Goal: Task Accomplishment & Management: Manage account settings

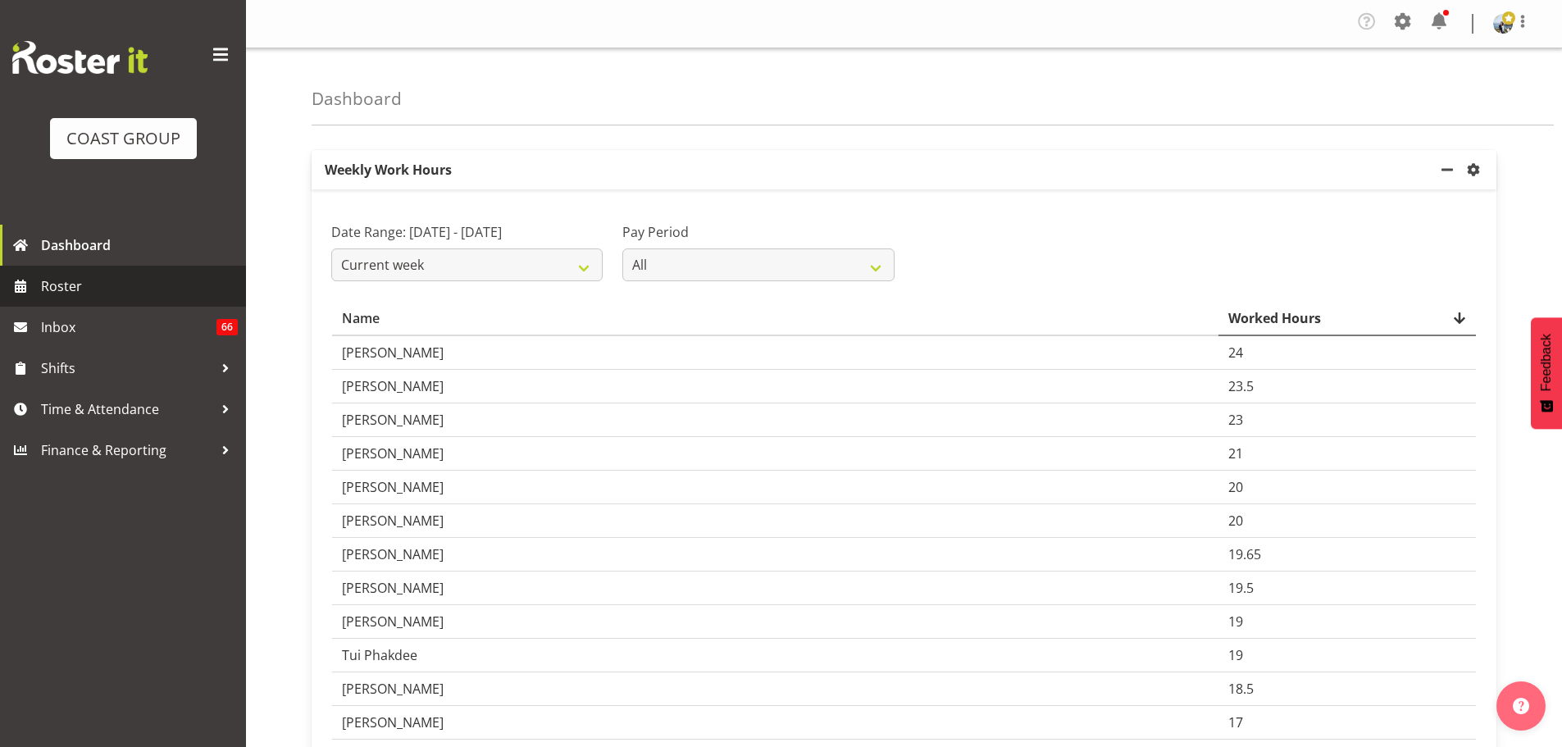
click at [115, 270] on link "Roster" at bounding box center [123, 286] width 246 height 41
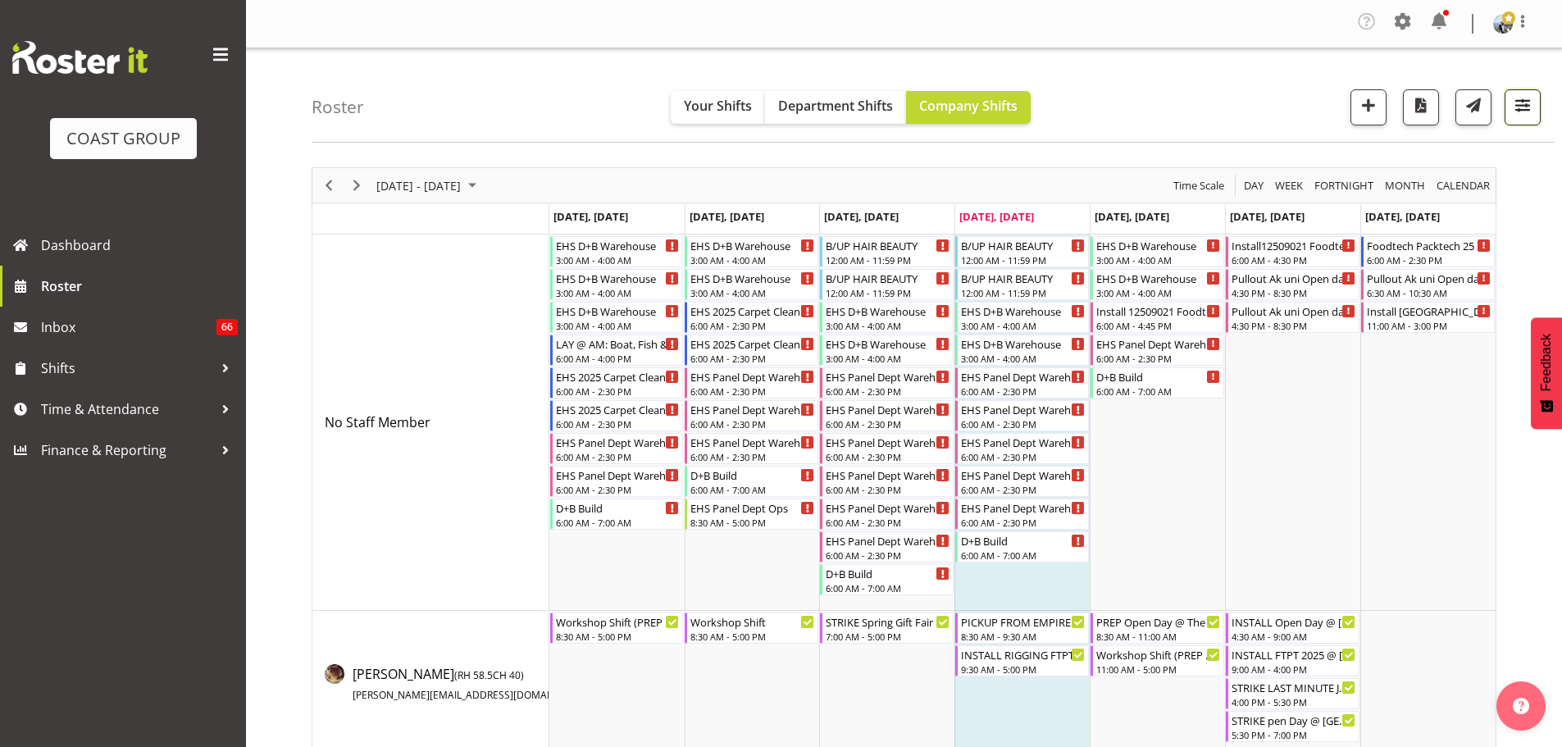
click at [1539, 114] on button "button" at bounding box center [1522, 107] width 36 height 36
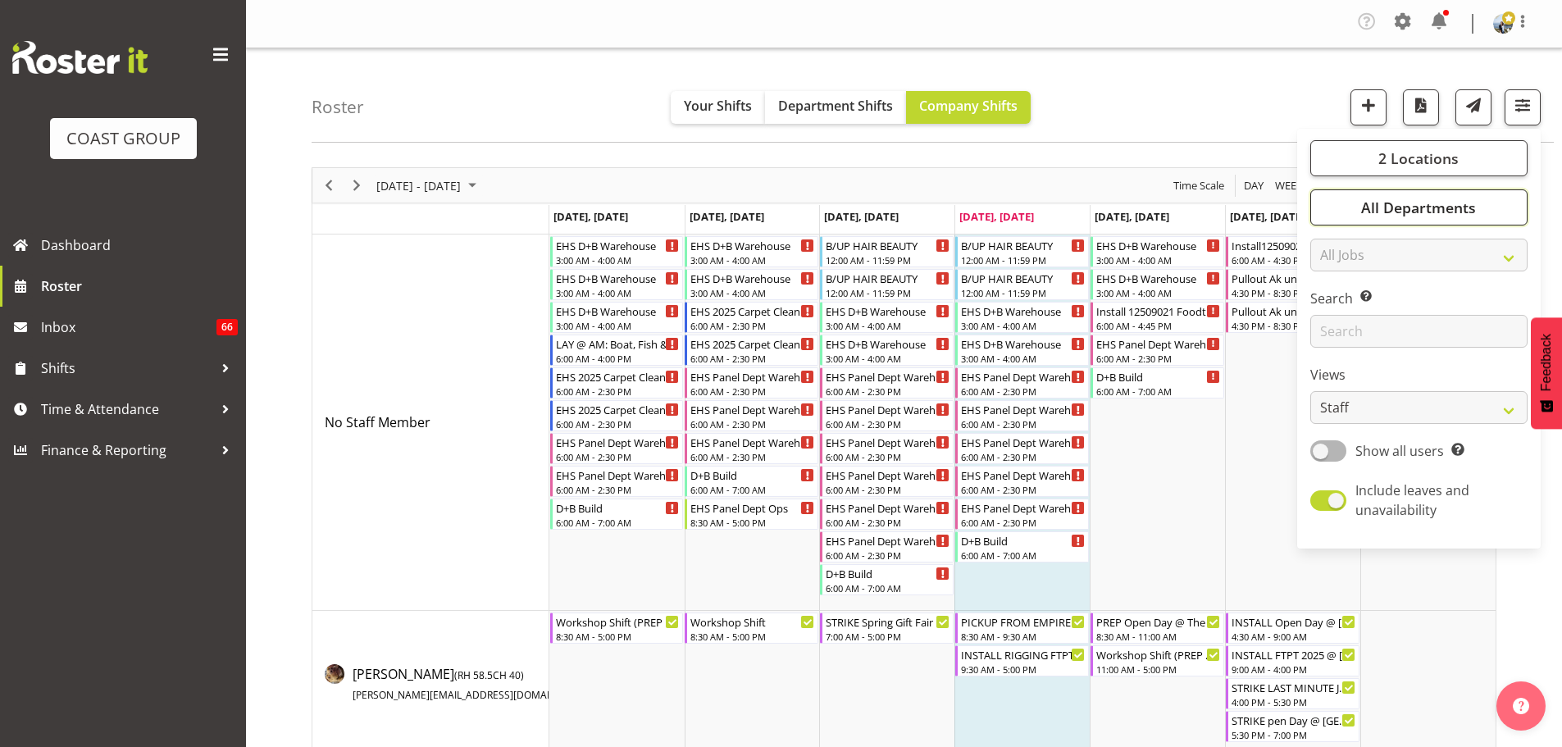
click at [1458, 217] on button "All Departments" at bounding box center [1418, 207] width 217 height 36
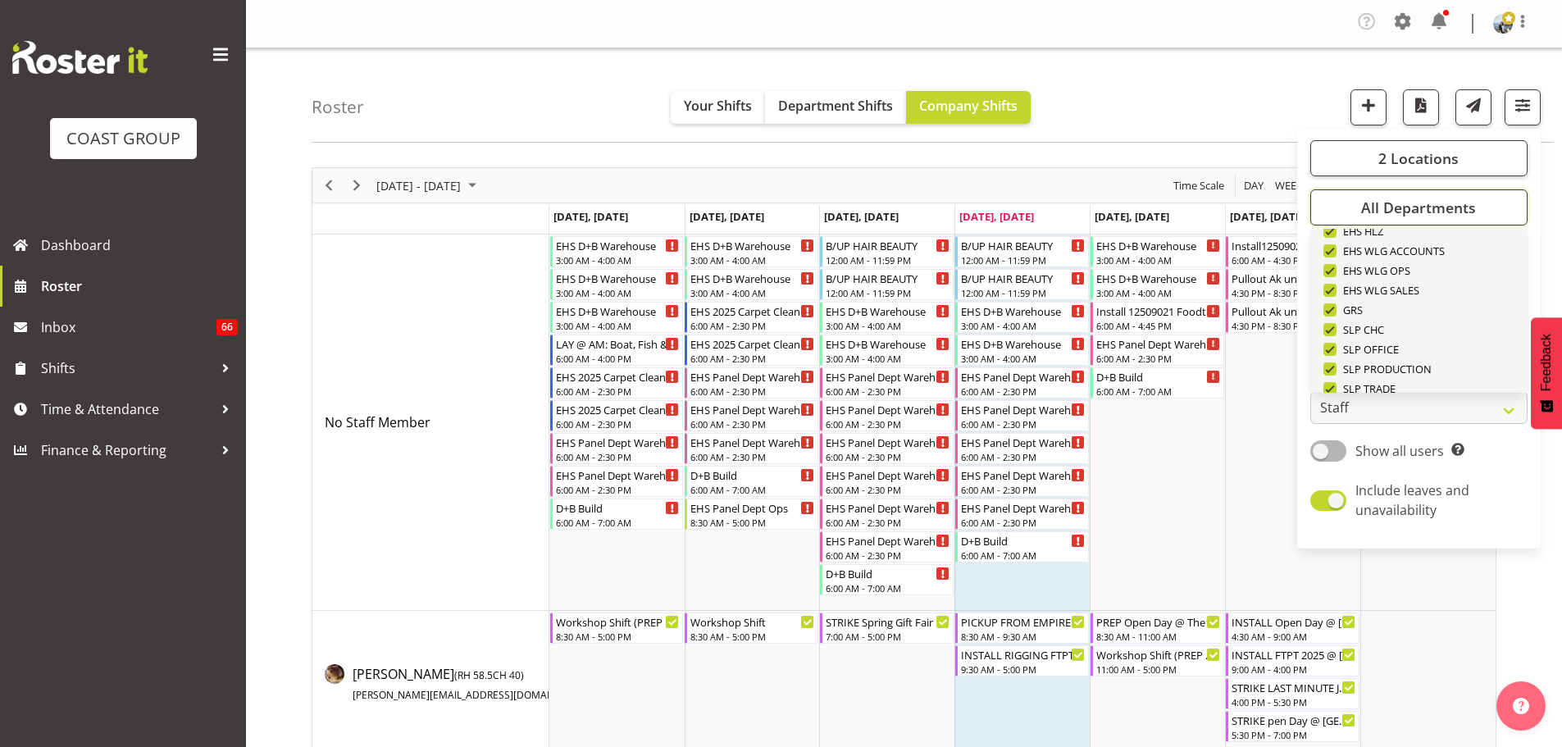
scroll to position [630, 0]
click at [1459, 360] on span "Deselect All" at bounding box center [1437, 366] width 66 height 16
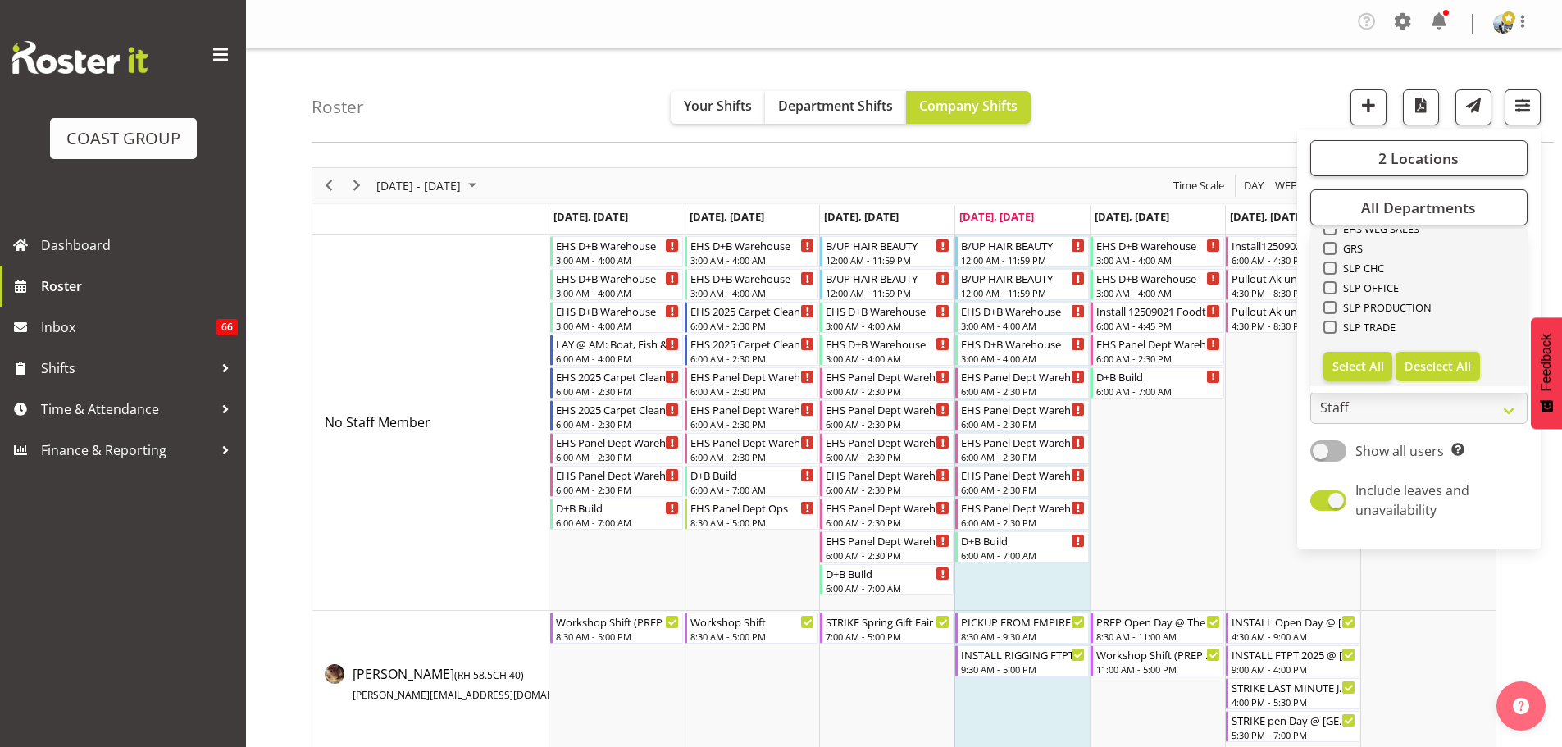
checkbox input "false"
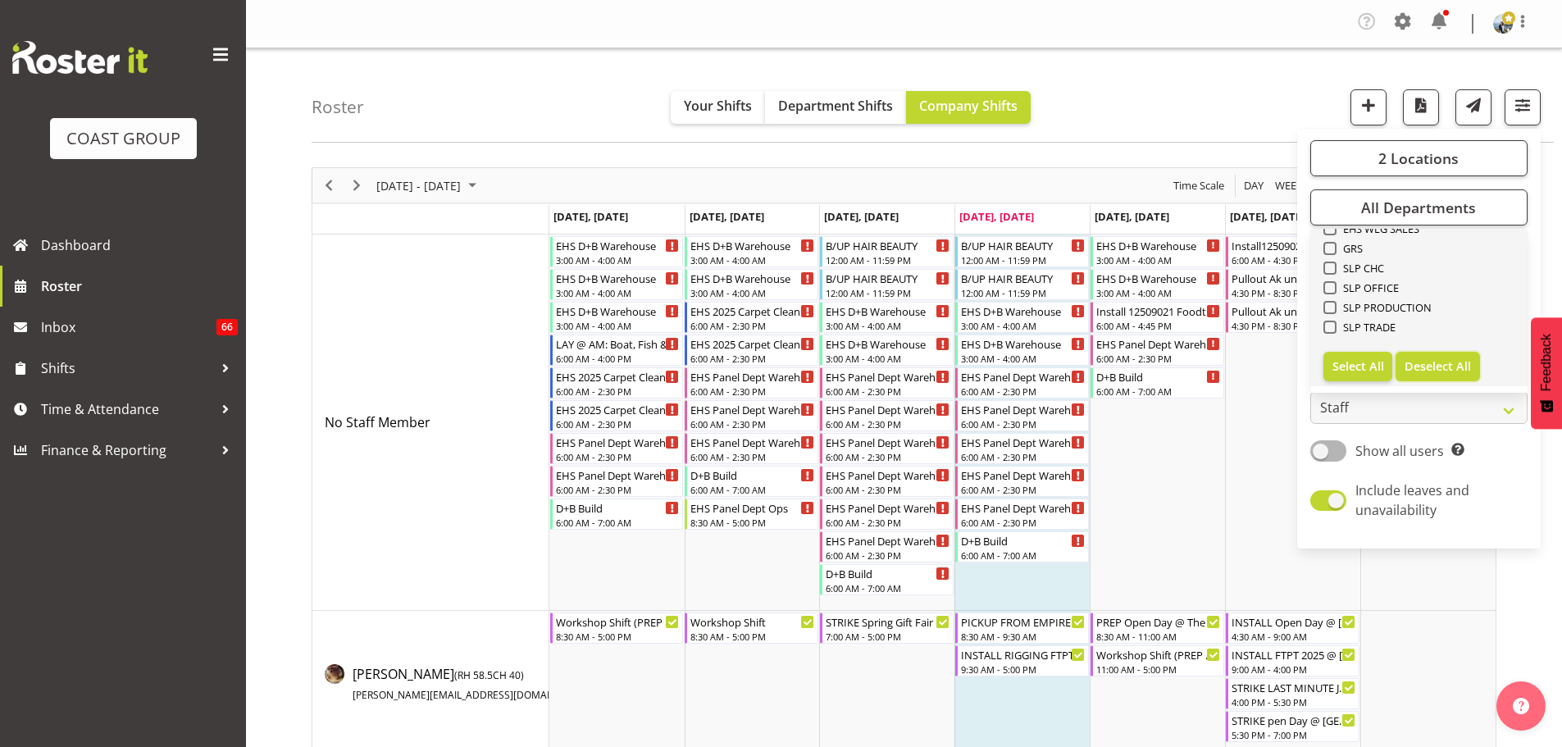
checkbox input "false"
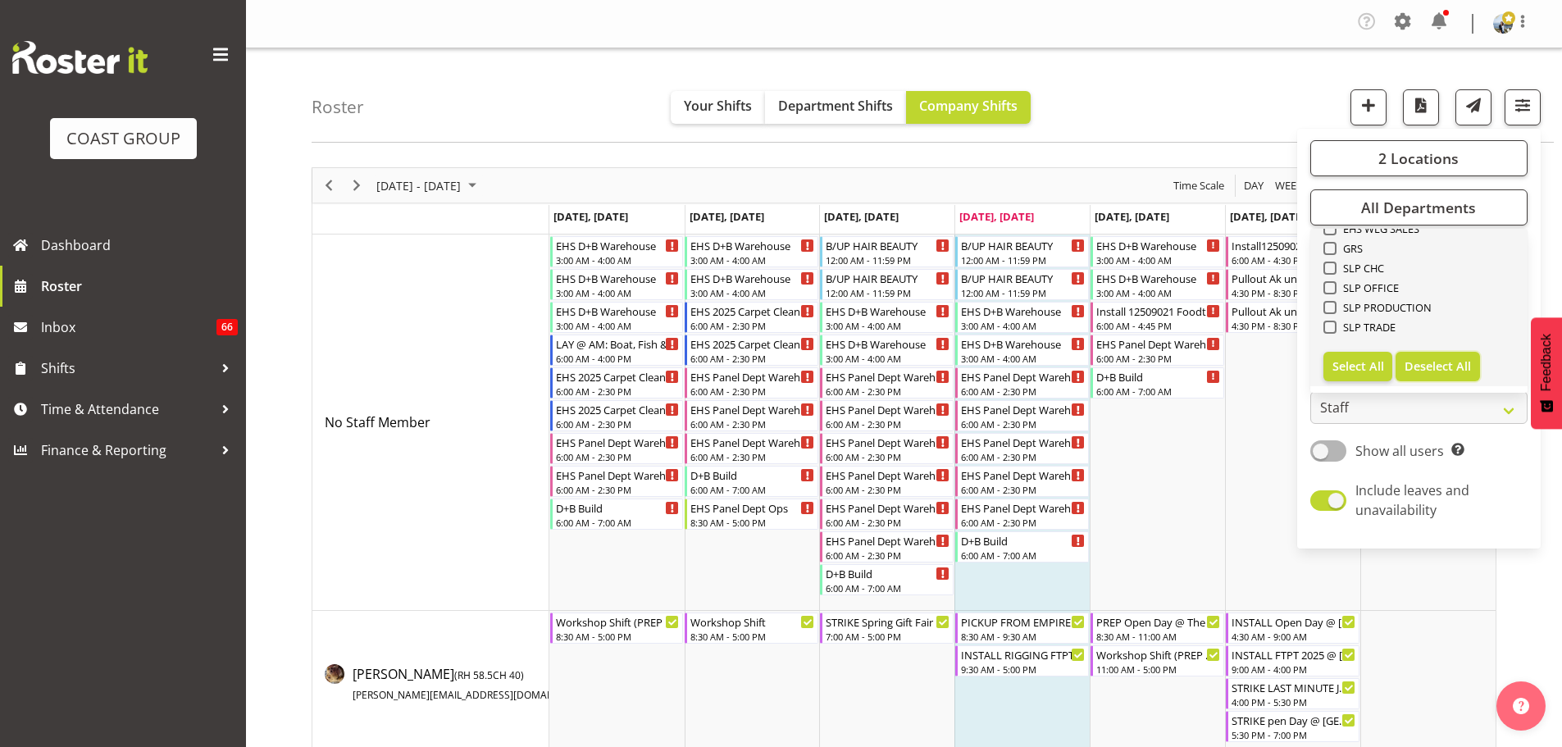
checkbox input "false"
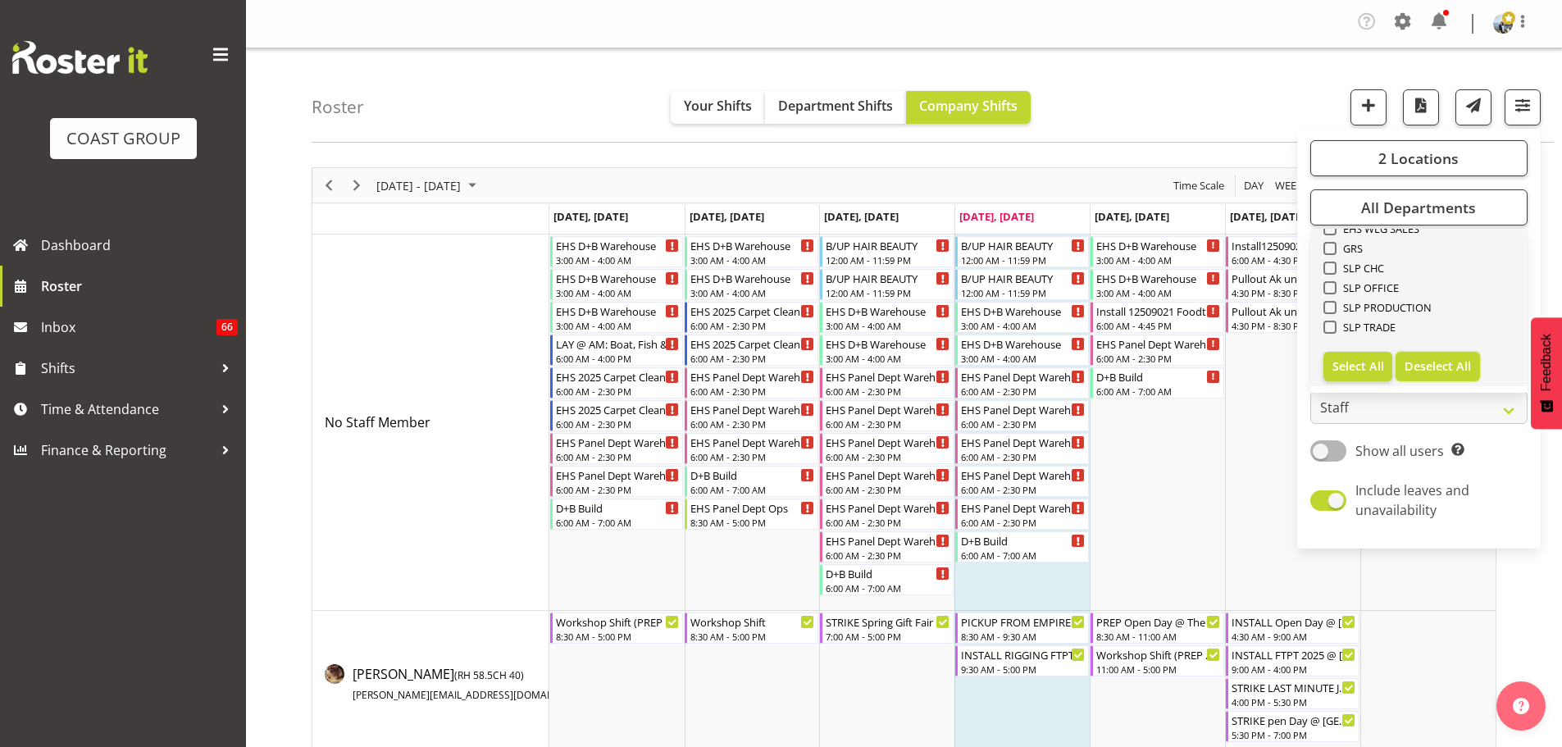
checkbox input "false"
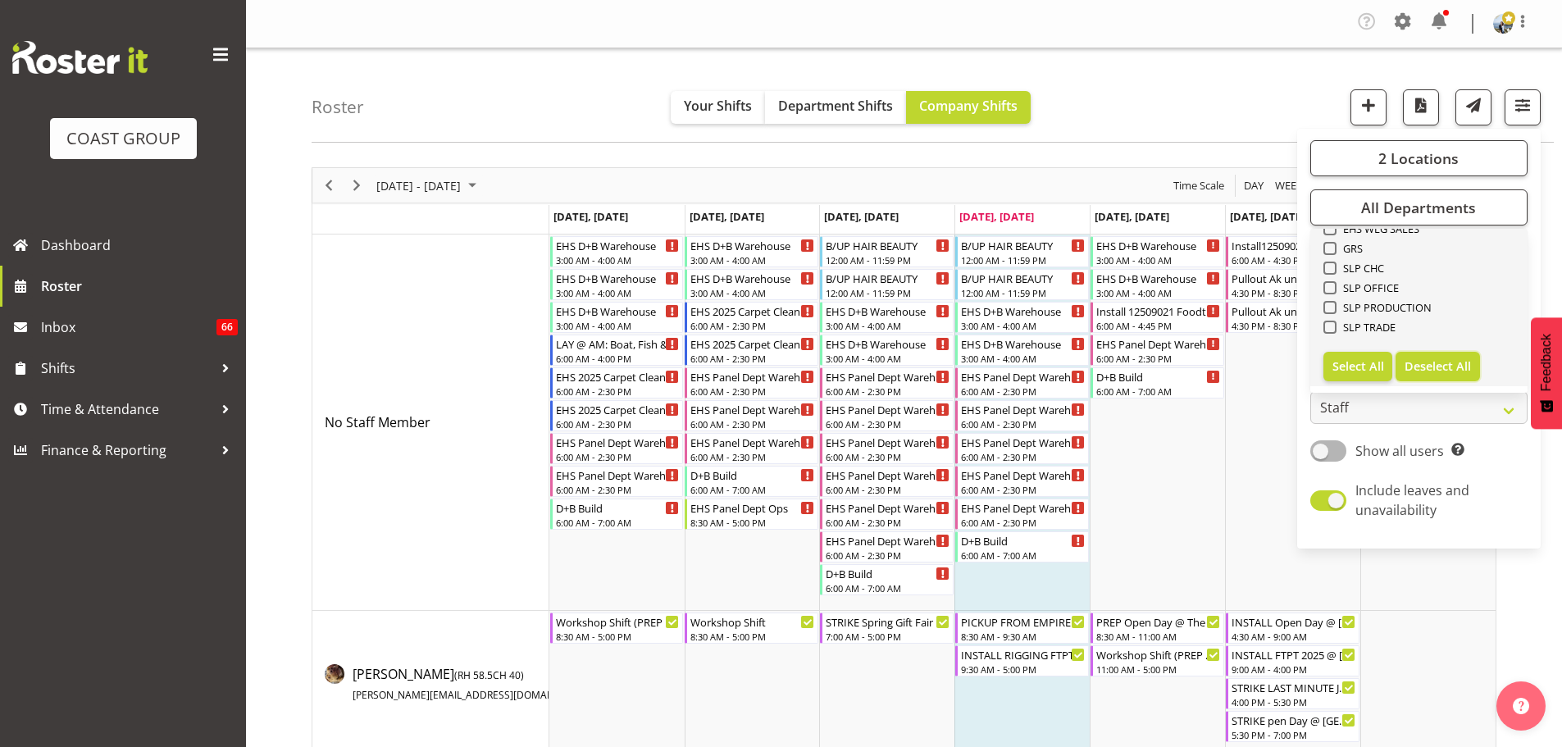
checkbox input "false"
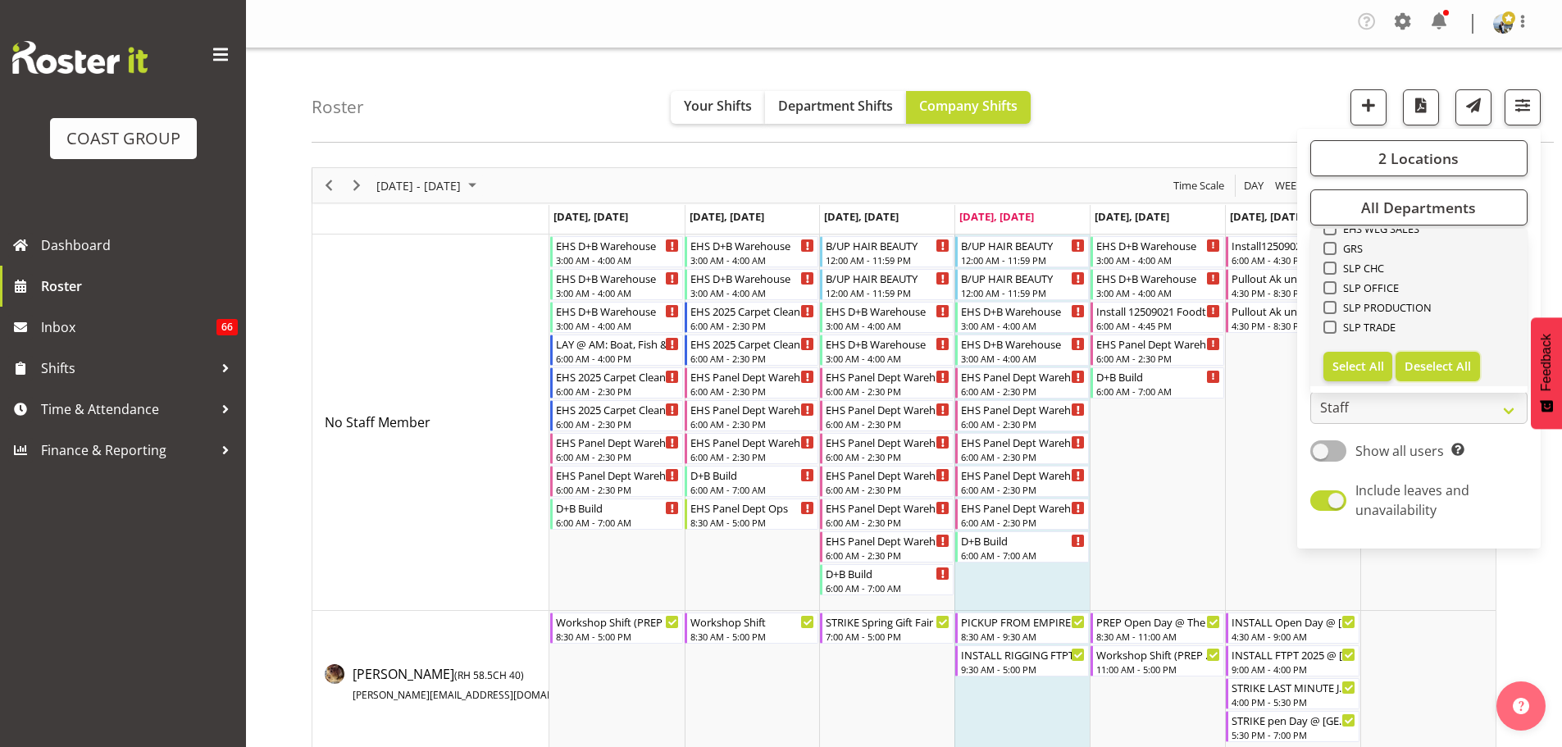
checkbox input "false"
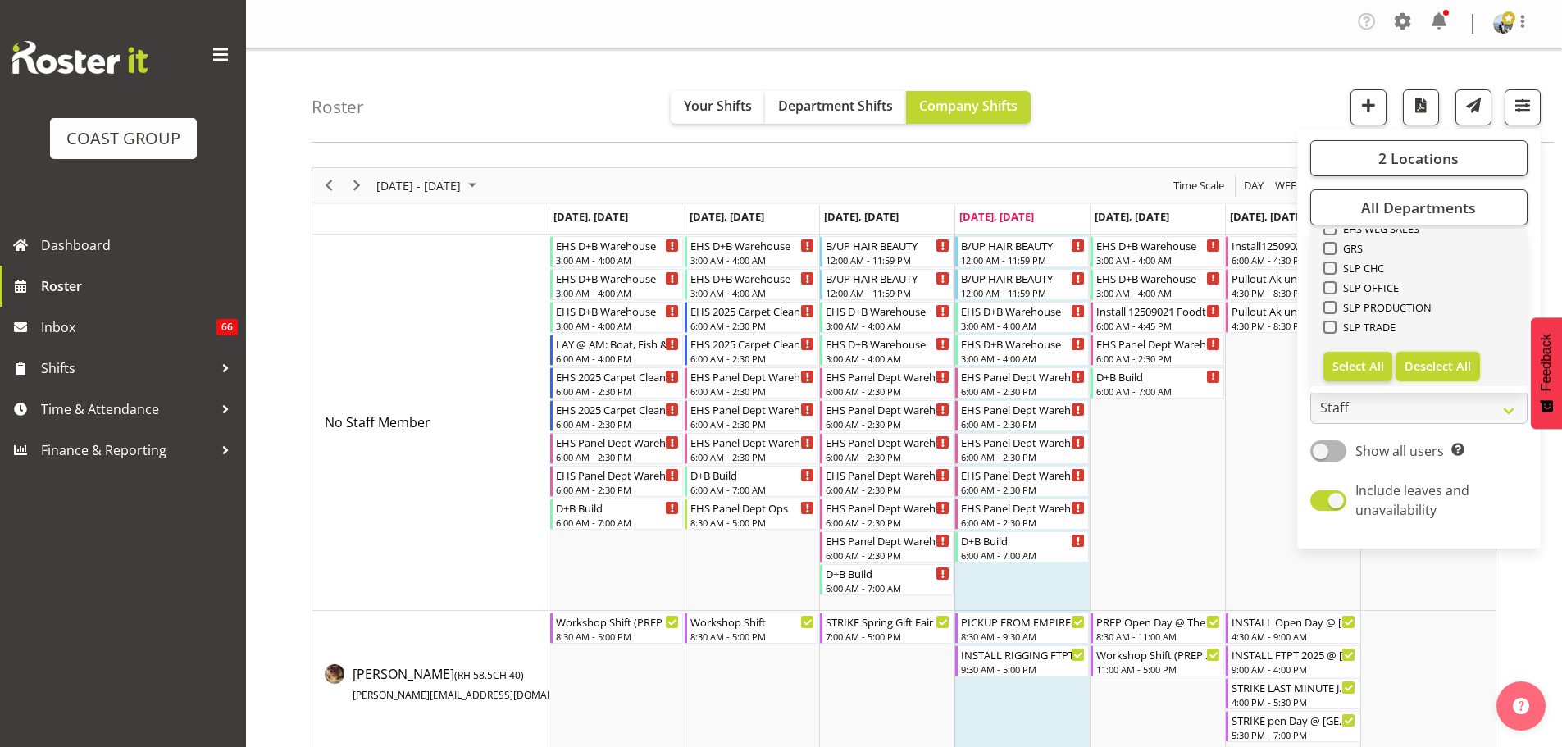
checkbox input "false"
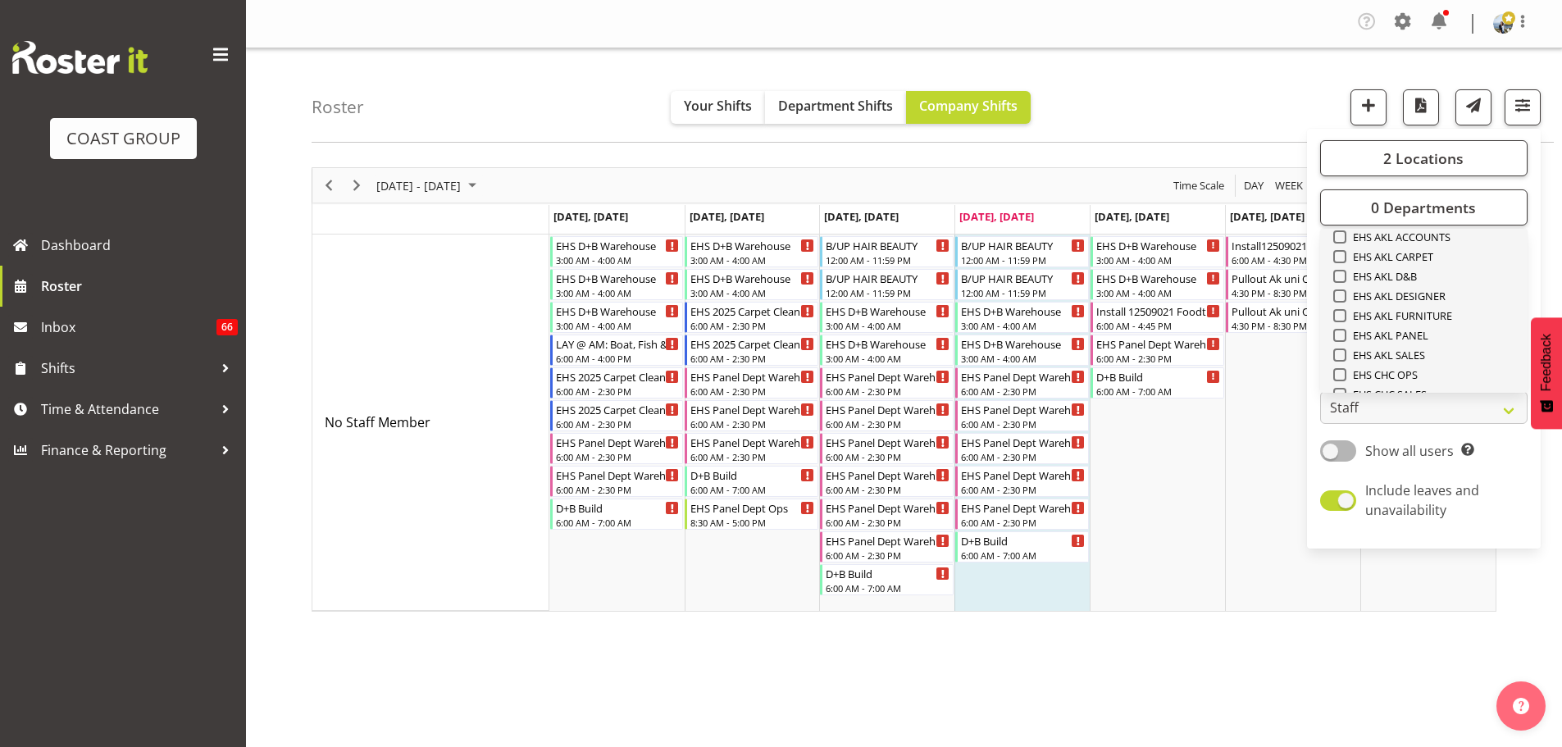
scroll to position [384, 0]
click at [1419, 262] on span "EHS AKL CARPET" at bounding box center [1390, 258] width 88 height 13
click at [1343, 262] on input "EHS AKL CARPET" at bounding box center [1338, 258] width 11 height 11
checkbox input "true"
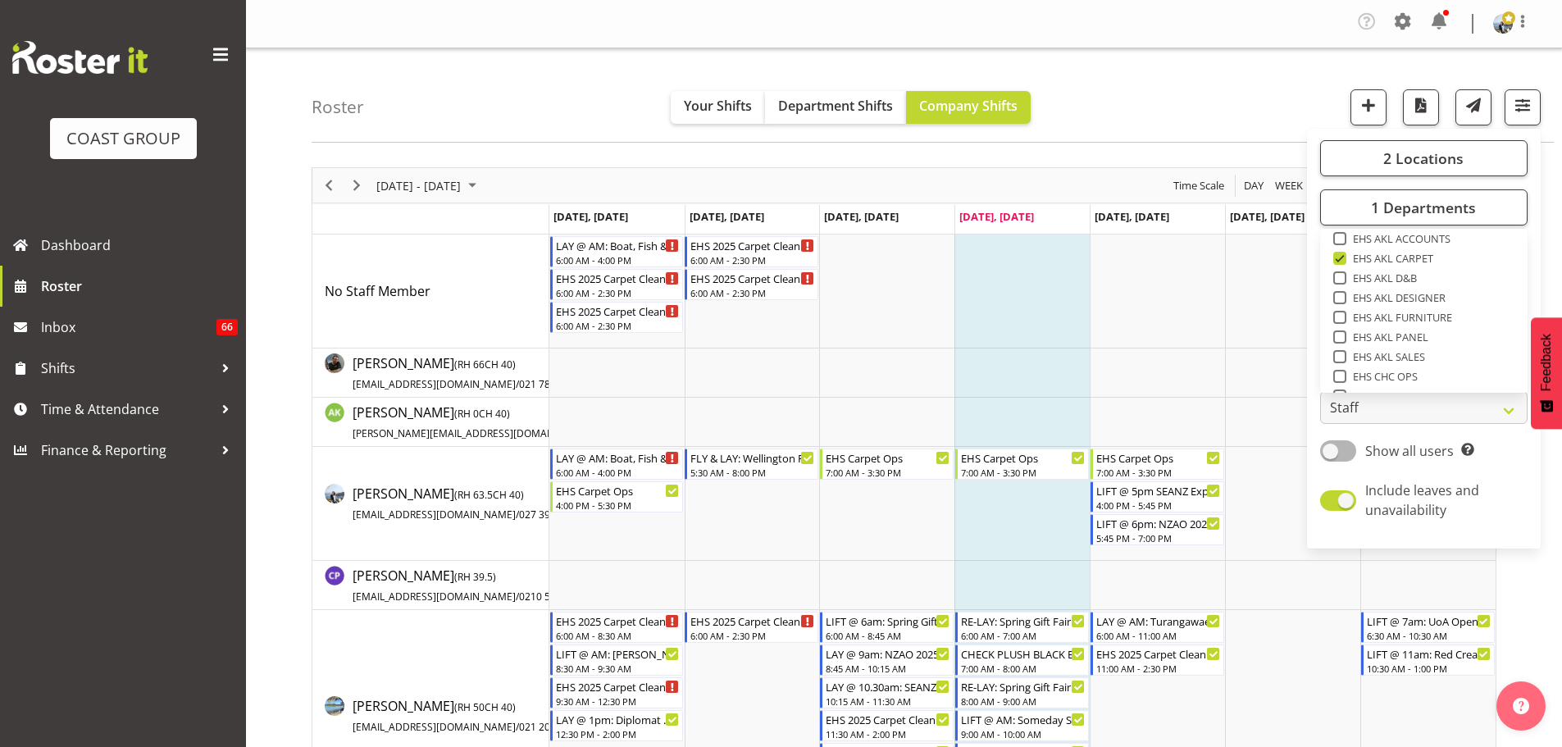
click at [1235, 111] on div "Roster Your Shifts Department Shifts Company Shifts 2 Locations Clear CARLTON E…" at bounding box center [932, 95] width 1242 height 94
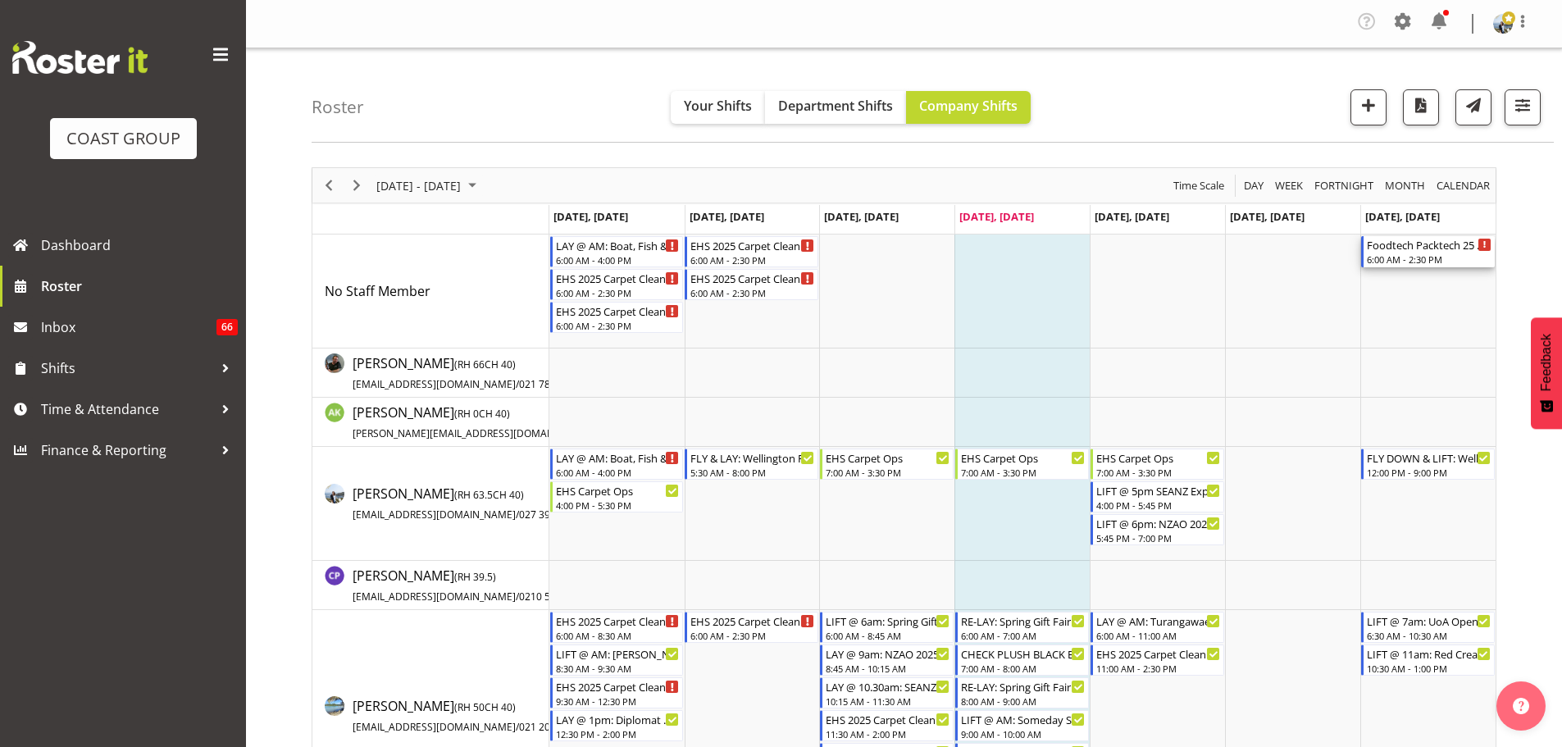
click at [1419, 259] on div "6:00 AM - 2:30 PM" at bounding box center [1428, 258] width 125 height 13
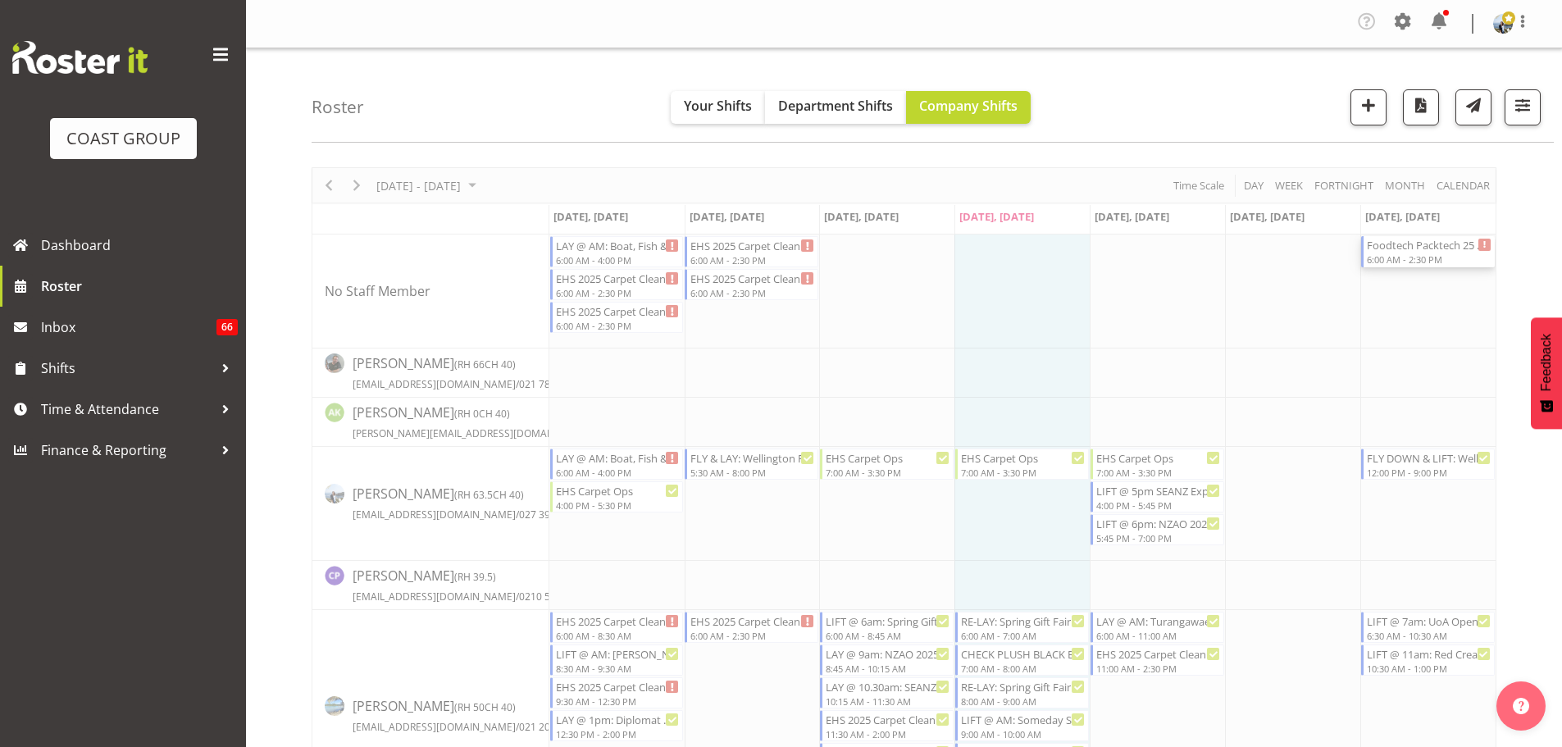
select select
select select "7"
select select "2025"
select select "6"
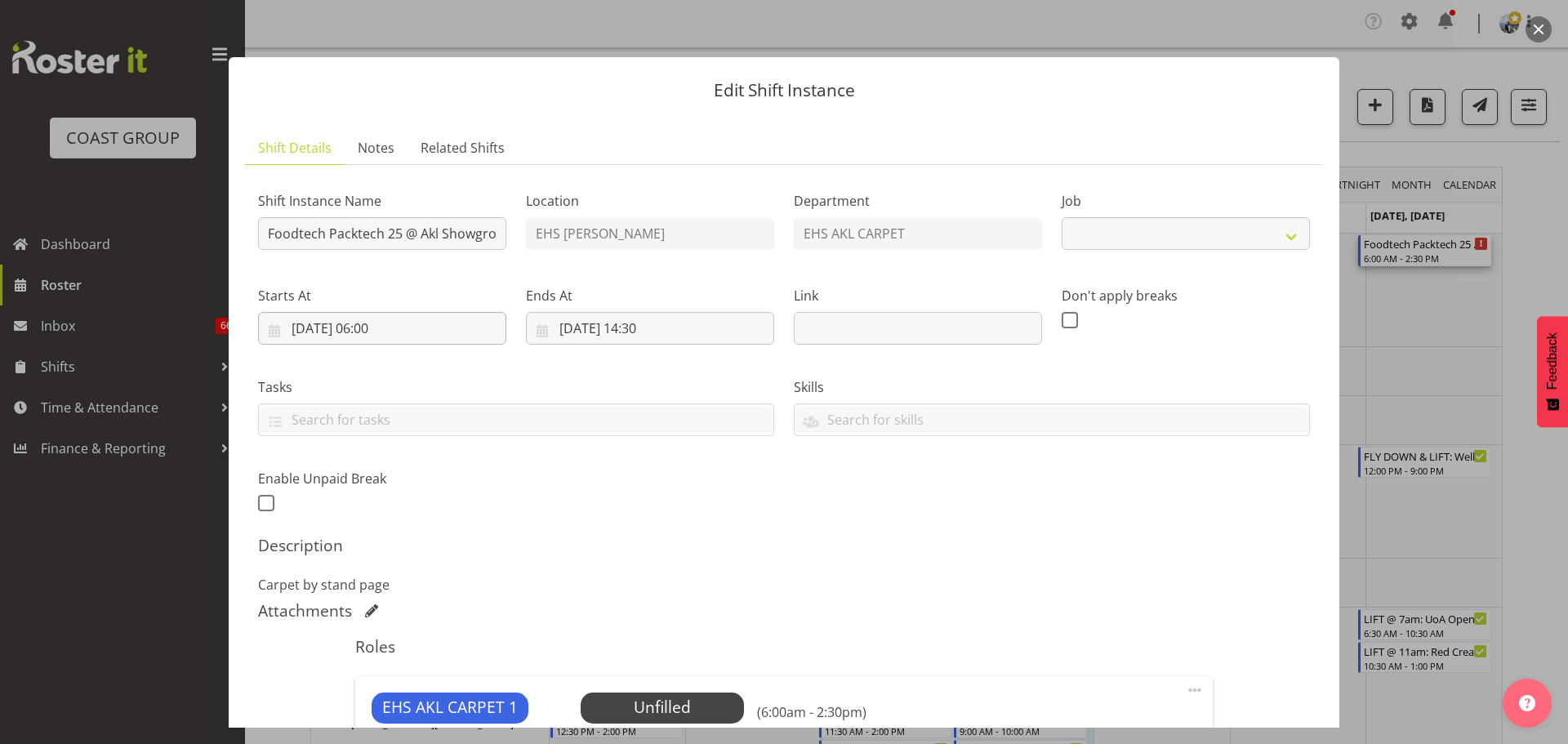
select select "9630"
click at [397, 335] on input "[DATE] 06:00" at bounding box center [382, 328] width 248 height 33
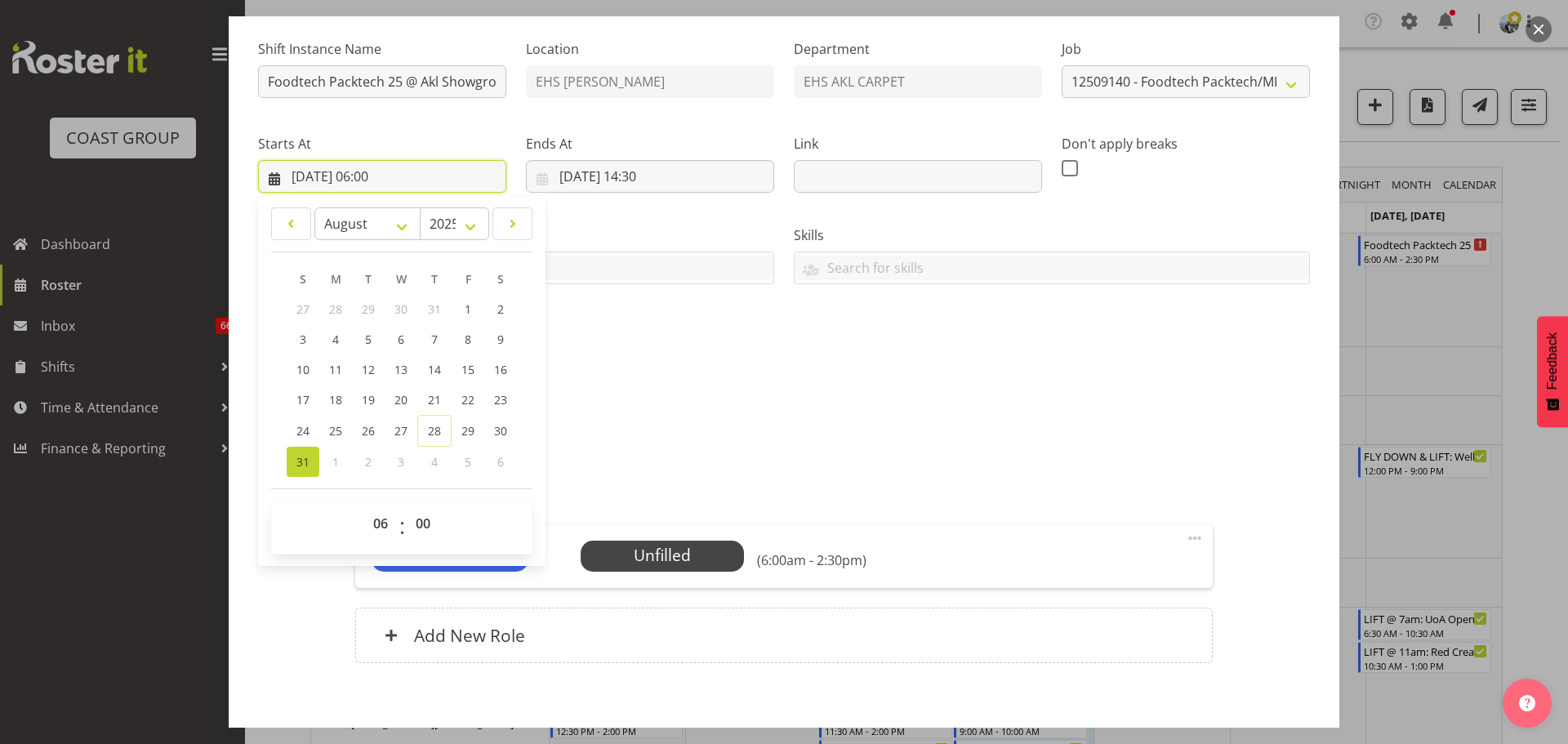
scroll to position [233, 0]
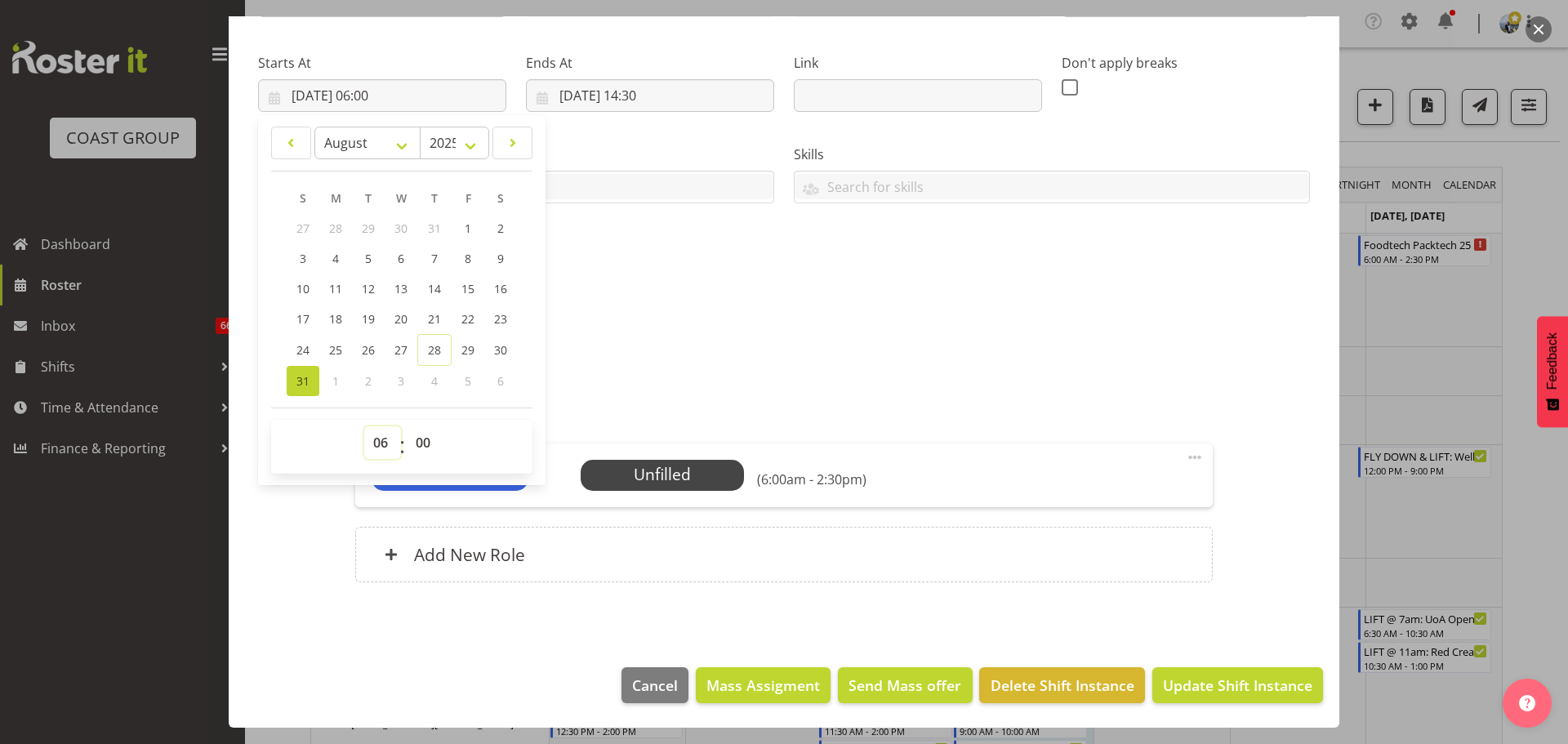
click at [387, 448] on select "00 01 02 03 04 05 06 07 08 09 10 11 12 13 14 15 16 17 18 19 20 21 22 23" at bounding box center [383, 442] width 37 height 33
select select "13"
click at [365, 426] on select "00 01 02 03 04 05 06 07 08 09 10 11 12 13 14 15 16 17 18 19 20 21 22 23" at bounding box center [383, 442] width 37 height 33
type input "[DATE] 13:00"
click at [420, 450] on select "00 01 02 03 04 05 06 07 08 09 10 11 12 13 14 15 16 17 18 19 20 21 22 23 24 25 2…" at bounding box center [424, 442] width 37 height 33
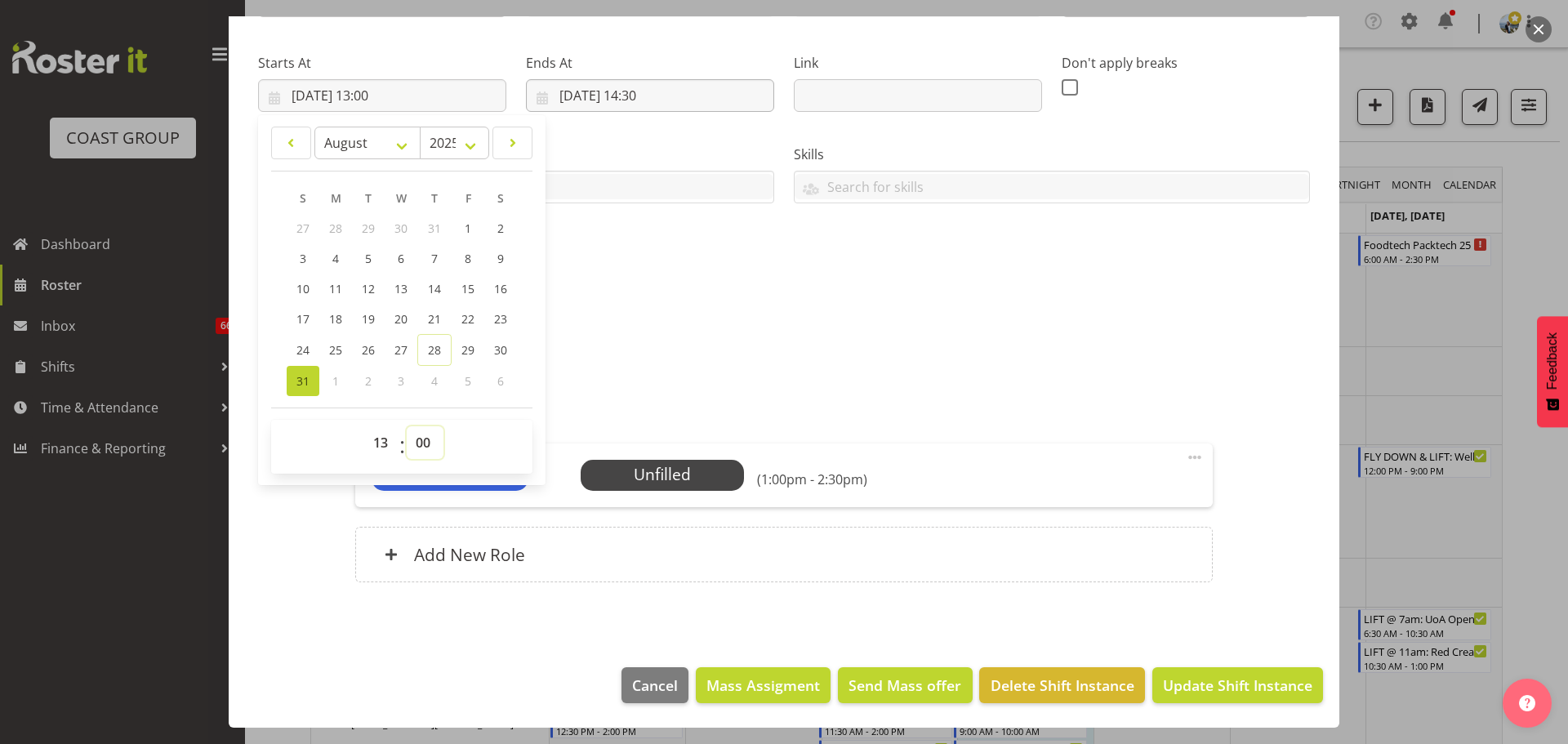
select select "30"
type input "[DATE] 13:30"
click at [641, 92] on input "[DATE] 14:30" at bounding box center [650, 96] width 248 height 33
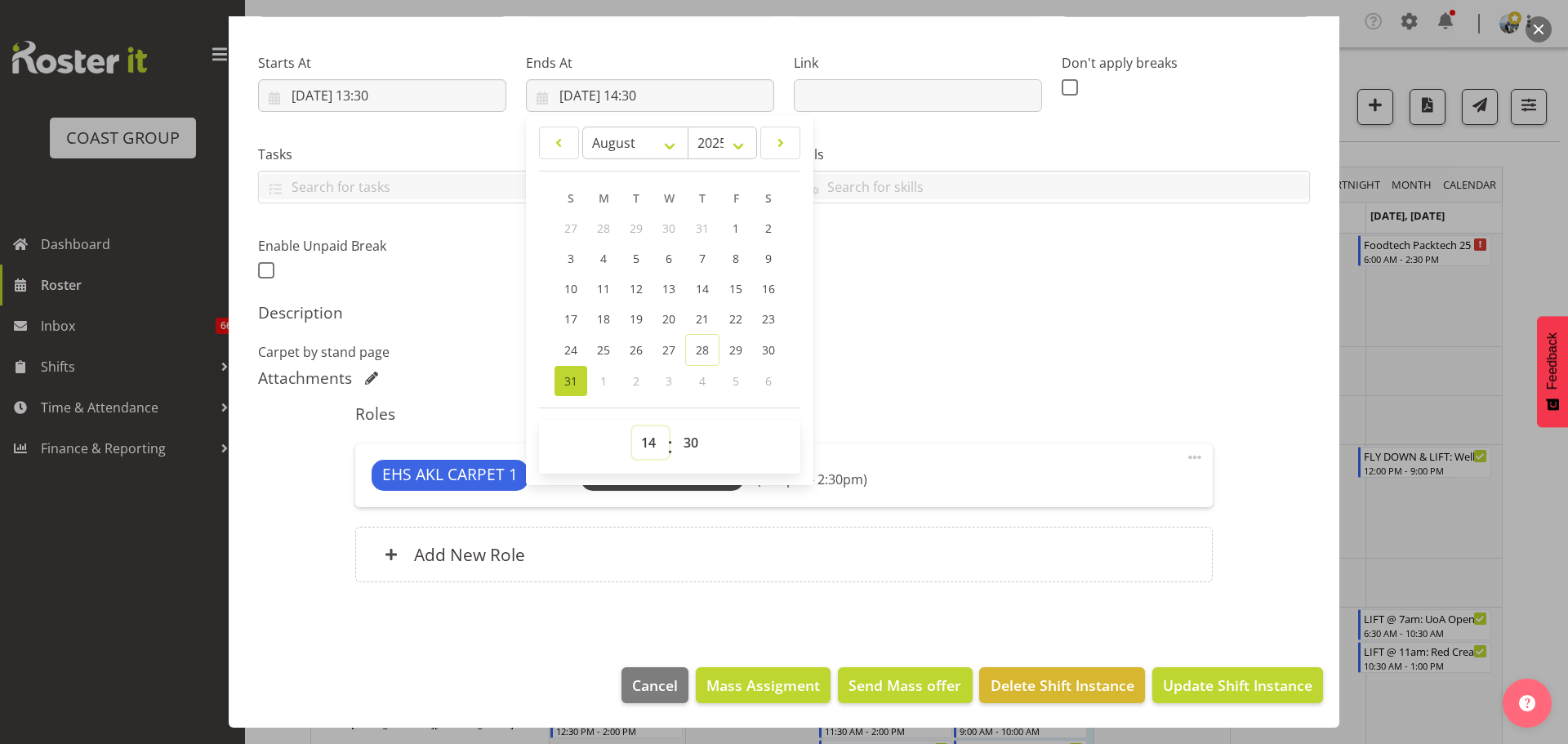
click at [641, 437] on select "00 01 02 03 04 05 06 07 08 09 10 11 12 13 14 15 16 17 18 19 20 21 22 23" at bounding box center [650, 442] width 37 height 33
select select "15"
click at [632, 426] on select "00 01 02 03 04 05 06 07 08 09 10 11 12 13 14 15 16 17 18 19 20 21 22 23" at bounding box center [650, 442] width 37 height 33
type input "[DATE] 15:30"
click at [1015, 312] on h5 "Description" at bounding box center [784, 313] width 1052 height 20
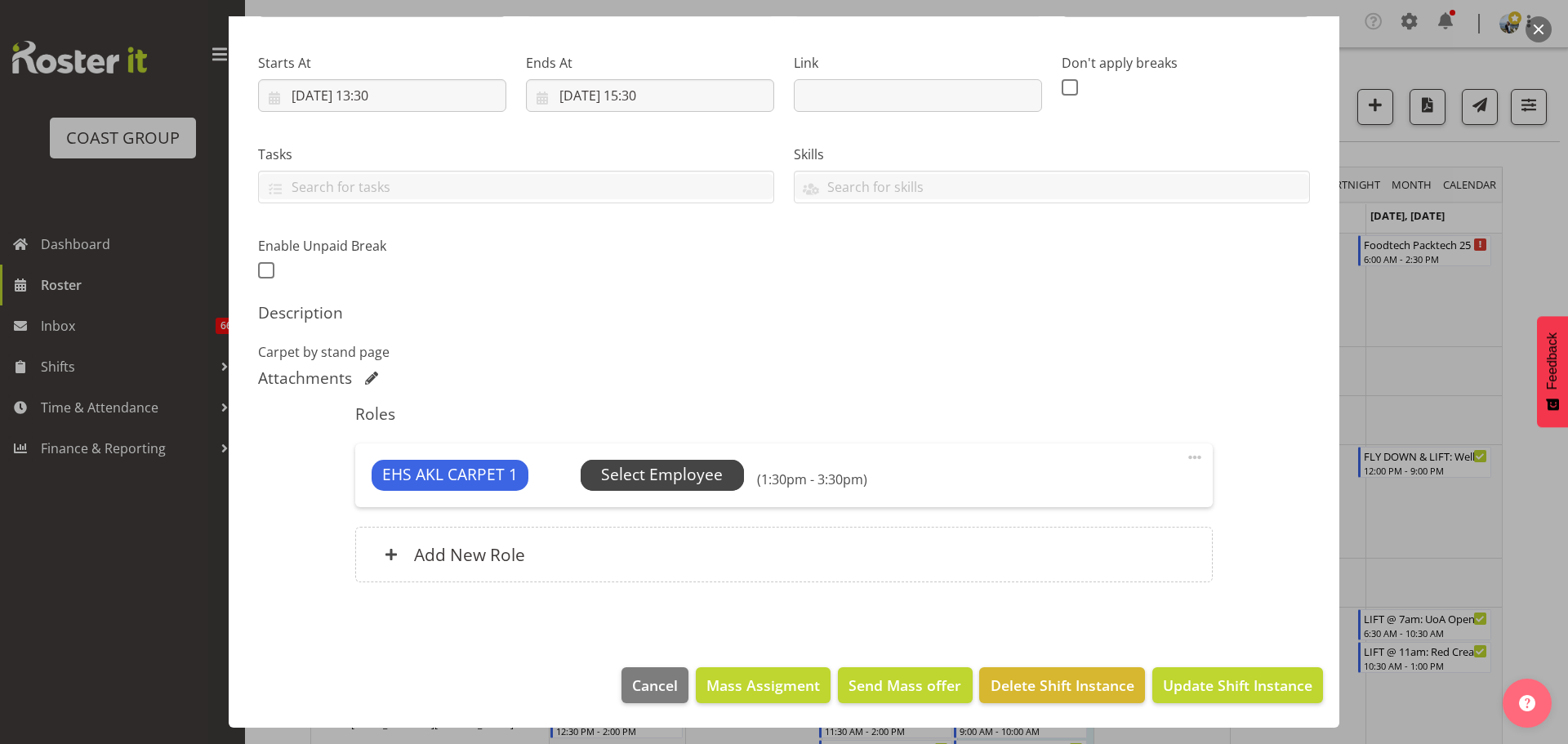
click at [639, 482] on span "Select Employee" at bounding box center [661, 475] width 122 height 24
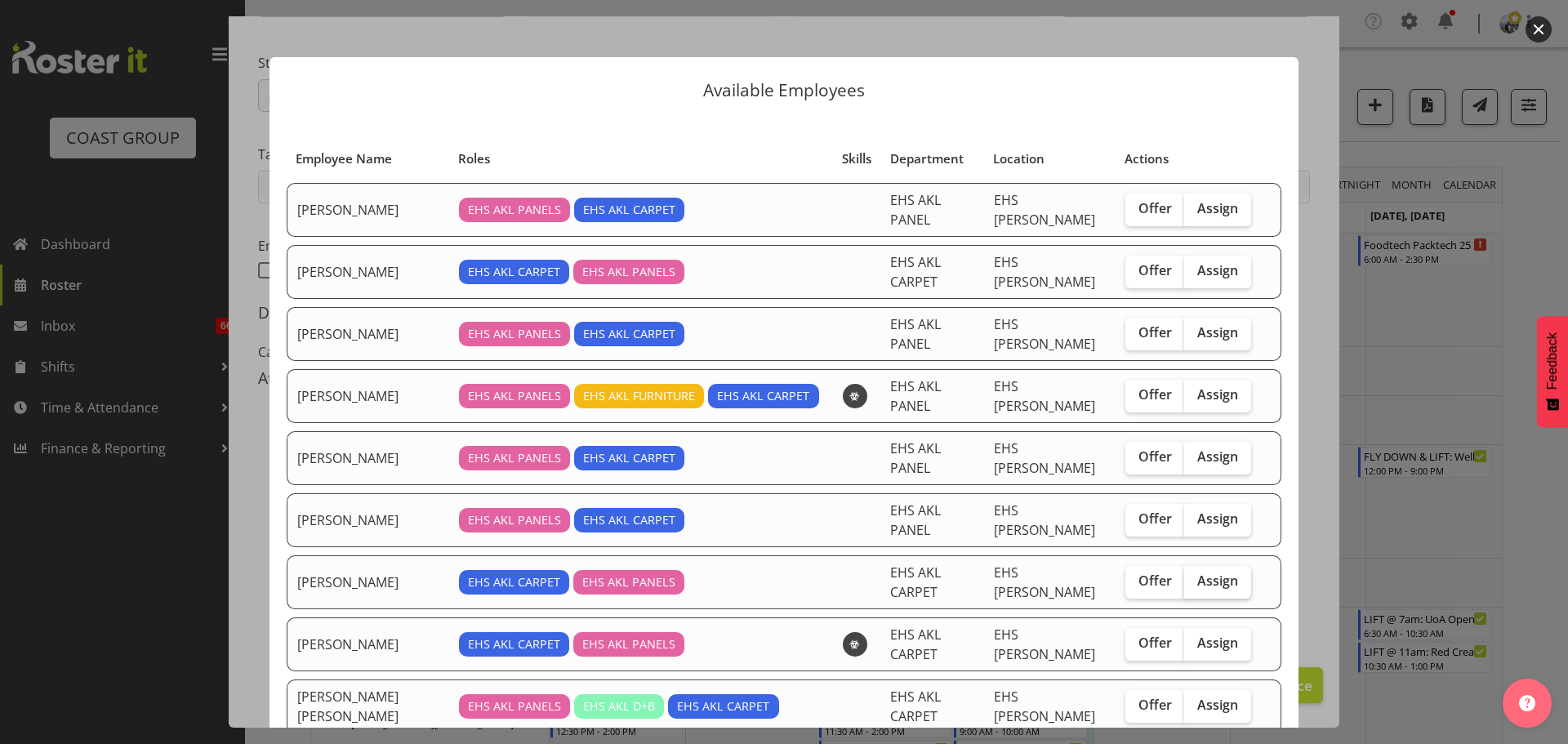
click at [1216, 573] on span "Assign" at bounding box center [1217, 581] width 41 height 16
click at [1194, 576] on input "Assign" at bounding box center [1189, 581] width 11 height 11
checkbox input "true"
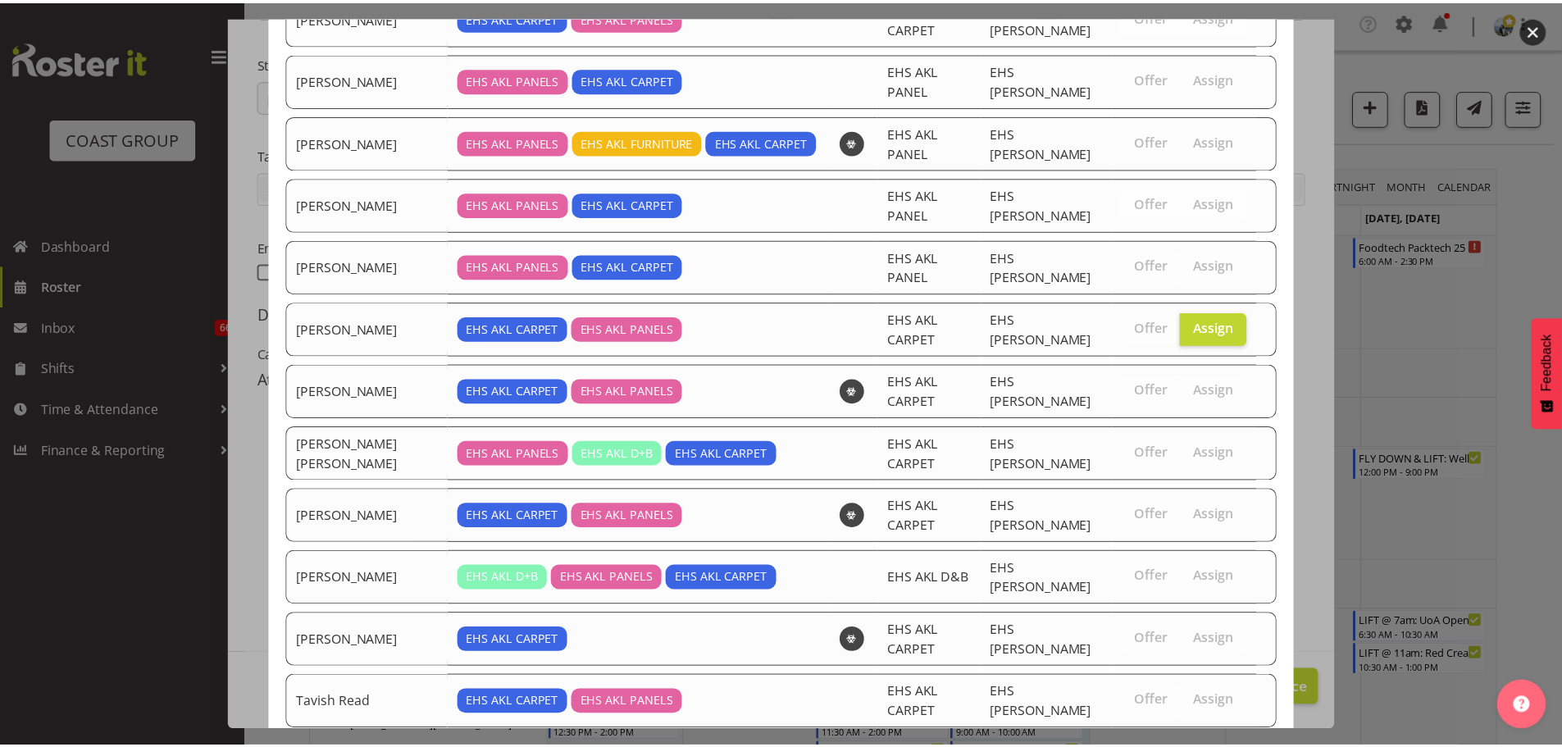
scroll to position [403, 0]
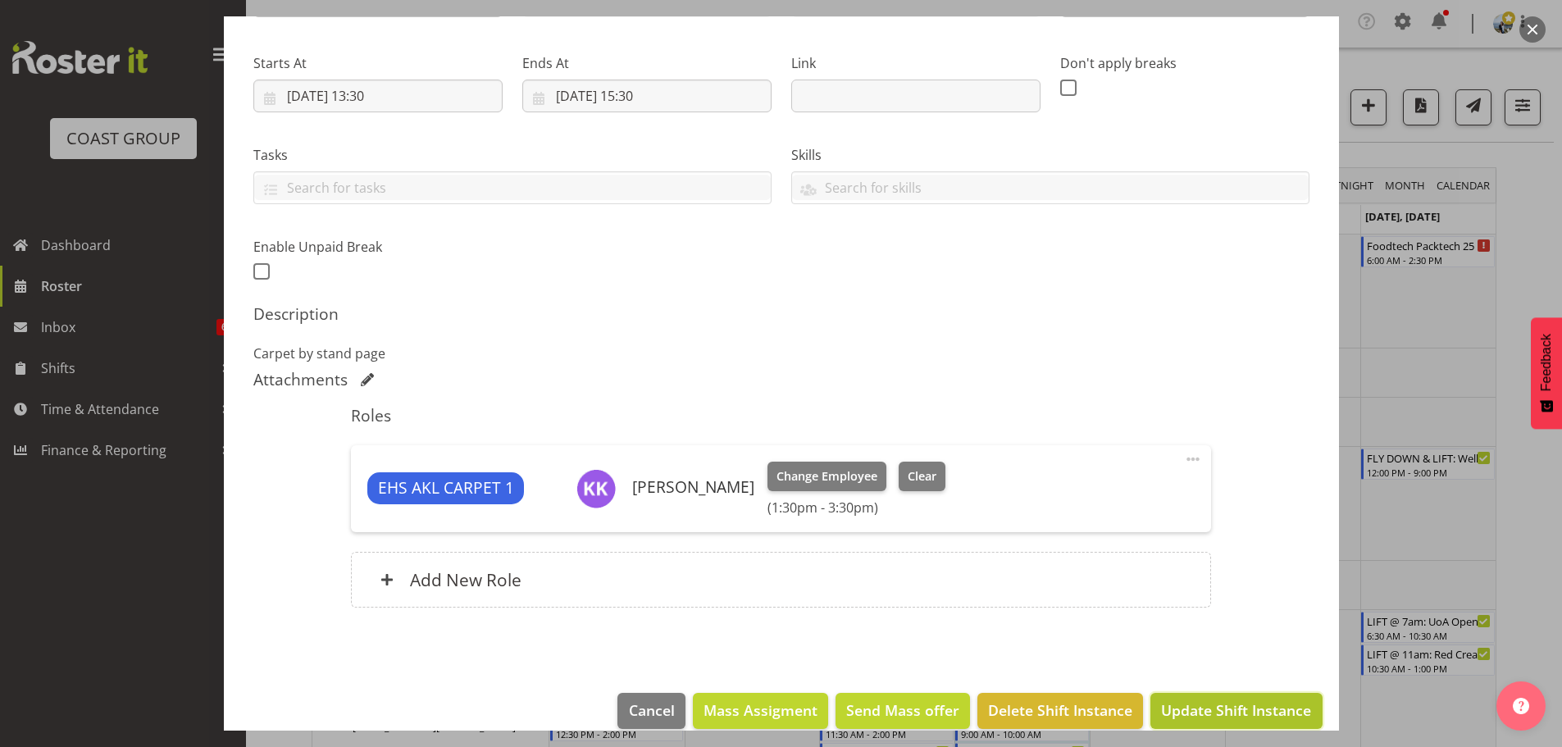
click at [1287, 699] on span "Update Shift Instance" at bounding box center [1236, 709] width 150 height 21
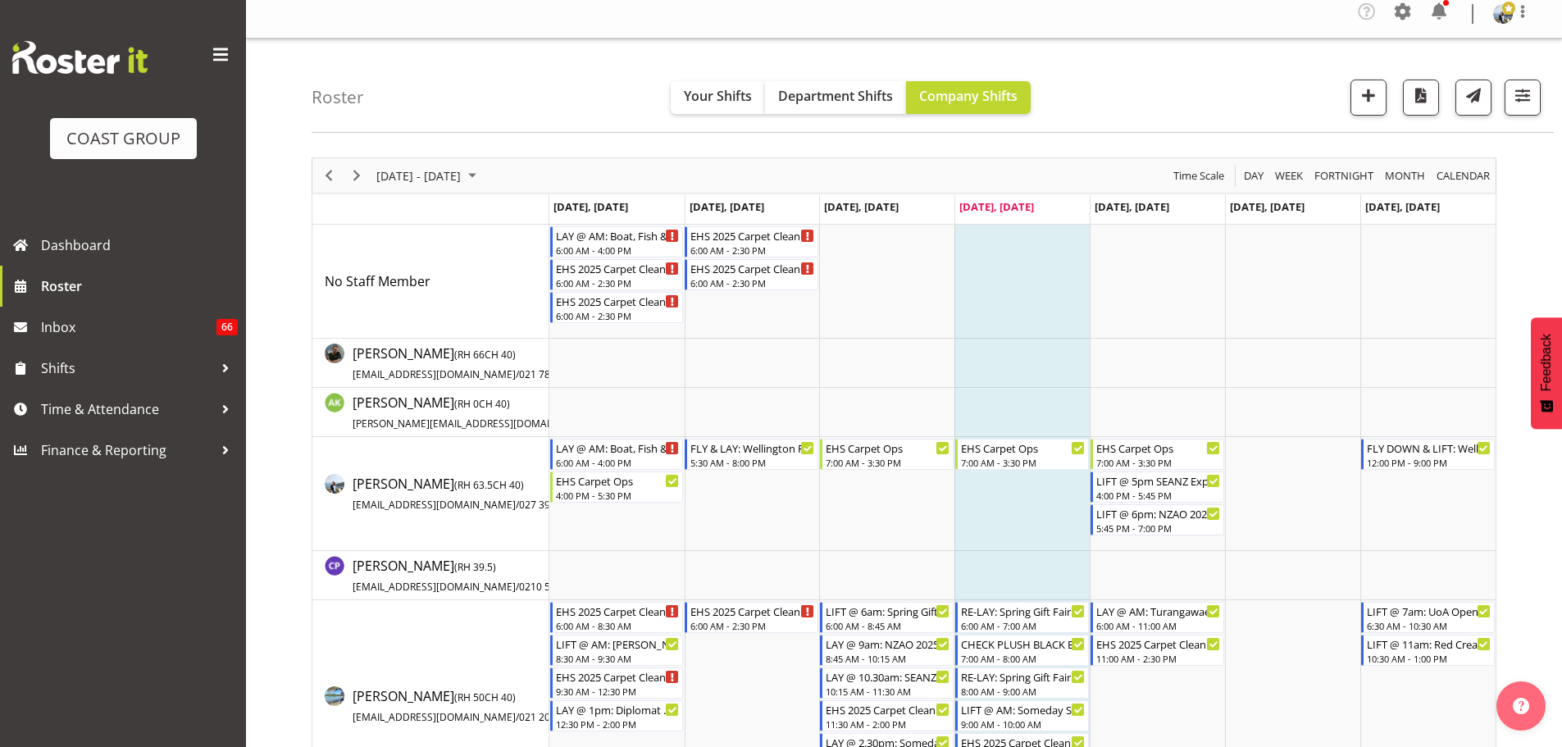
scroll to position [0, 0]
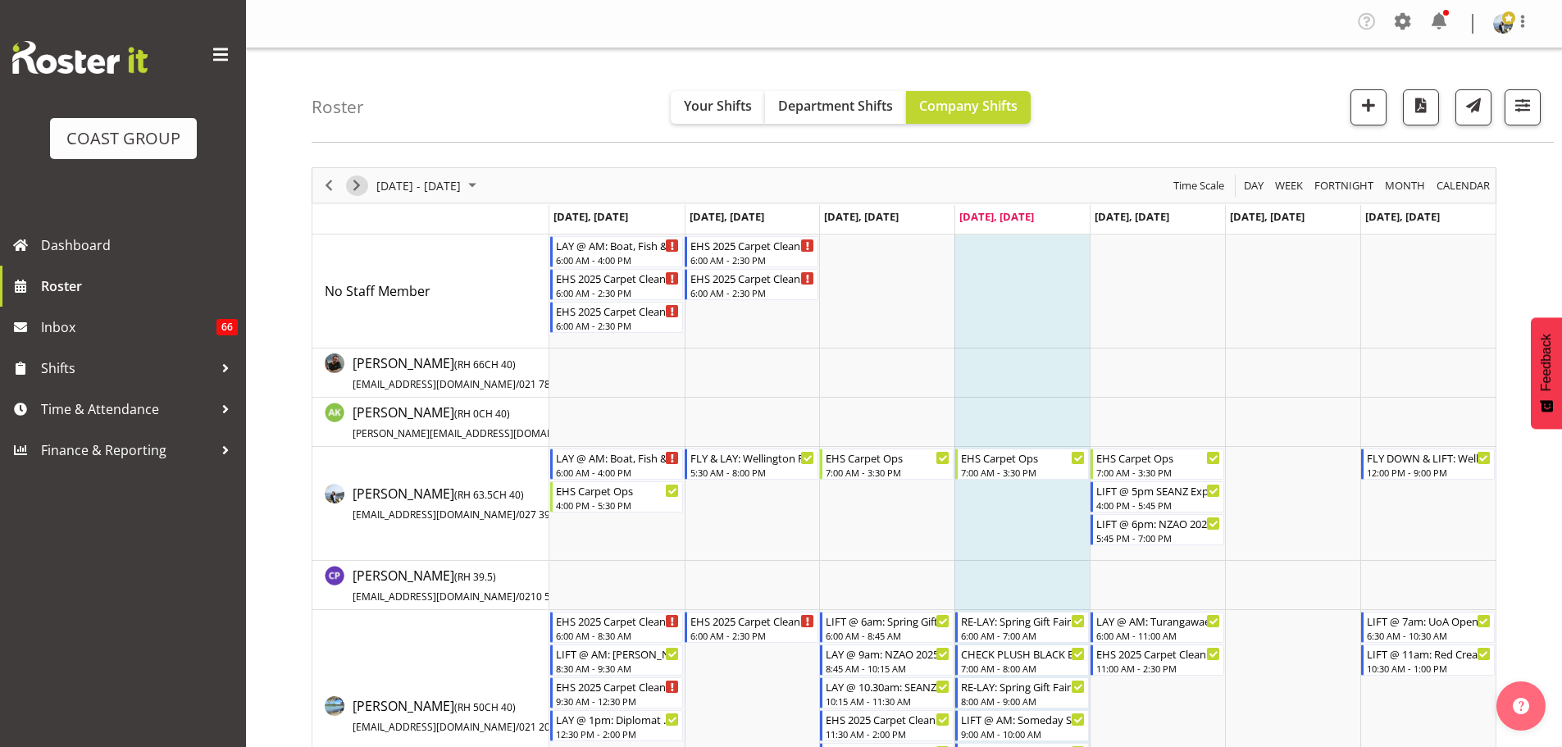
click at [352, 180] on span "Next" at bounding box center [357, 185] width 20 height 20
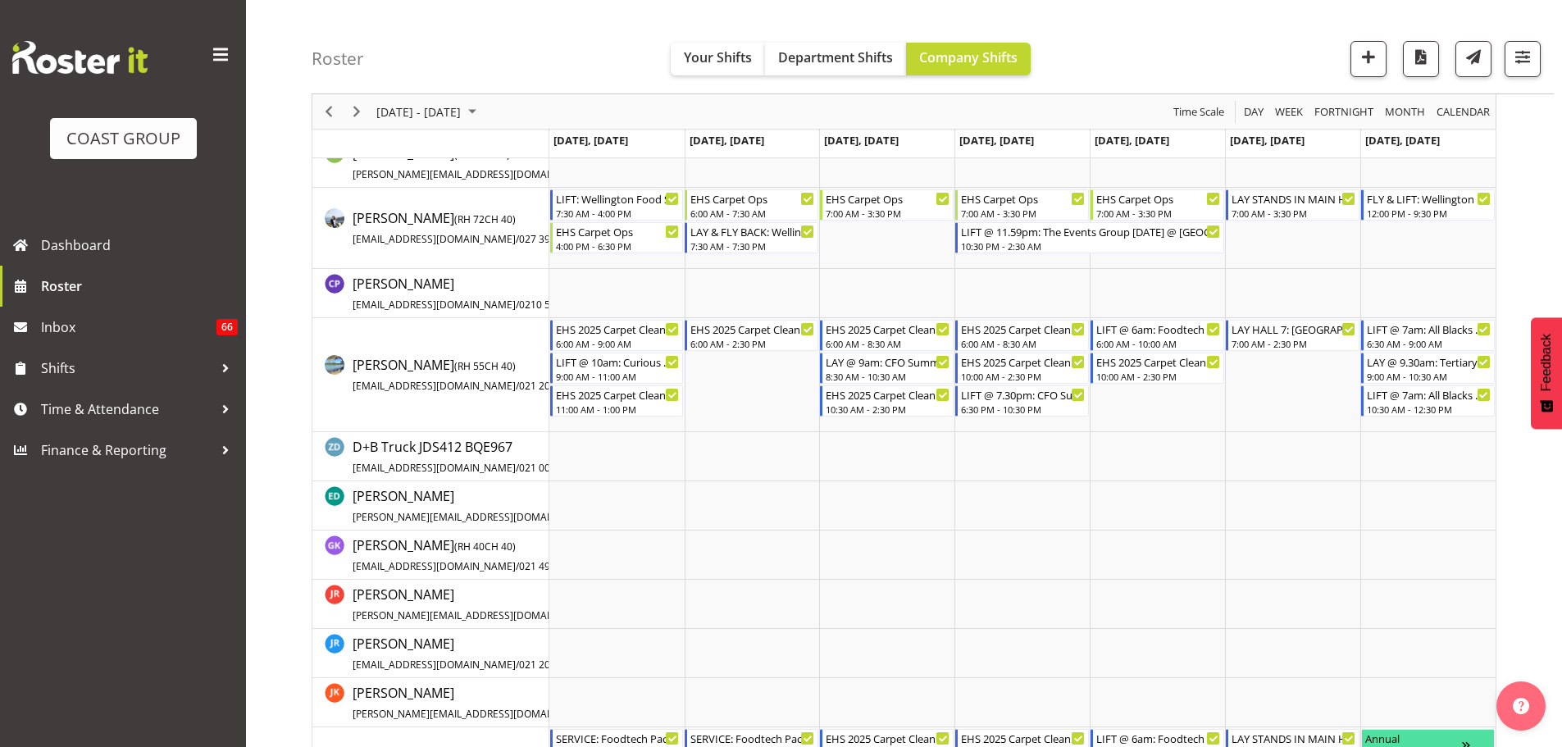
scroll to position [574, 0]
